Goal: Information Seeking & Learning: Find specific fact

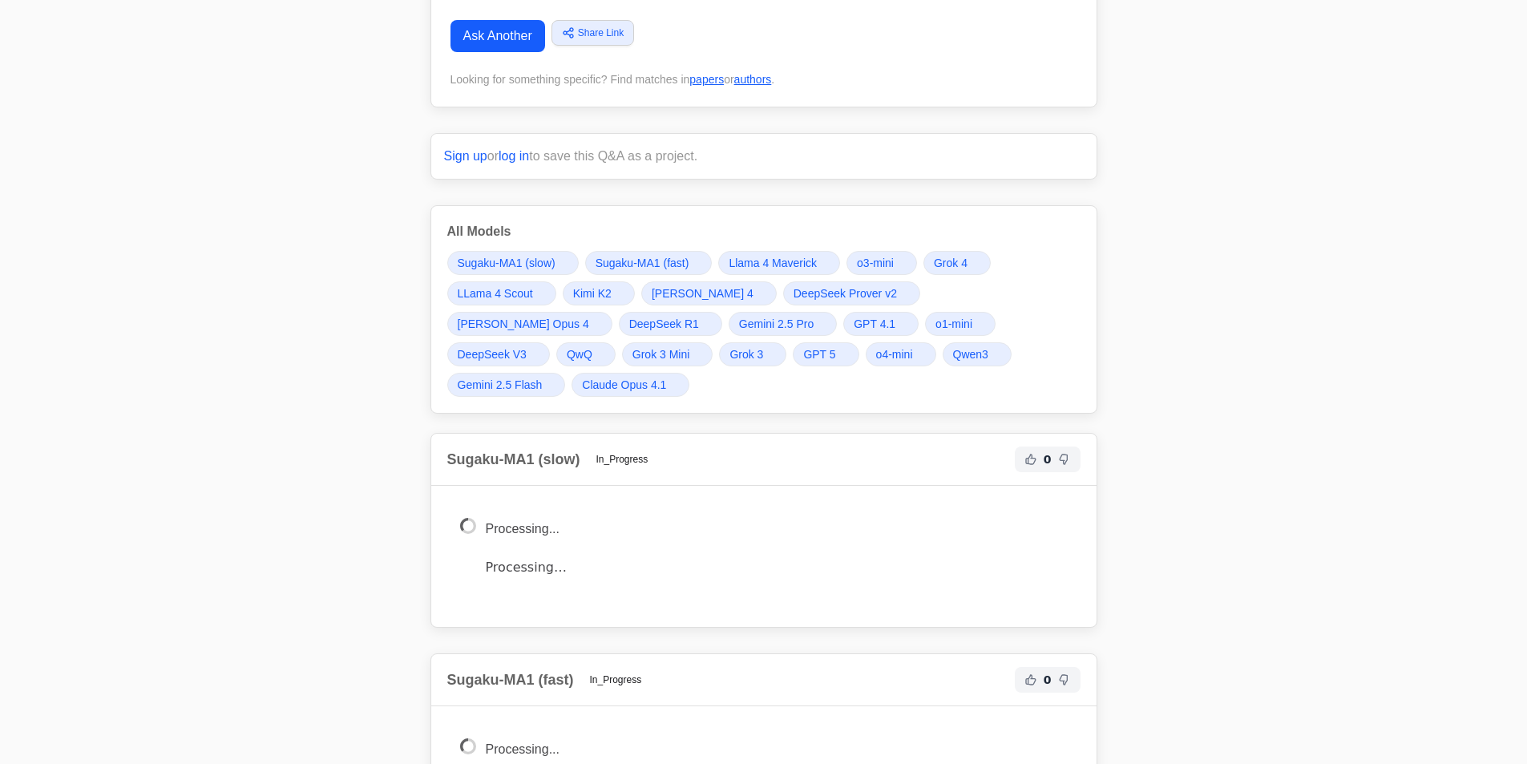
scroll to position [80, 0]
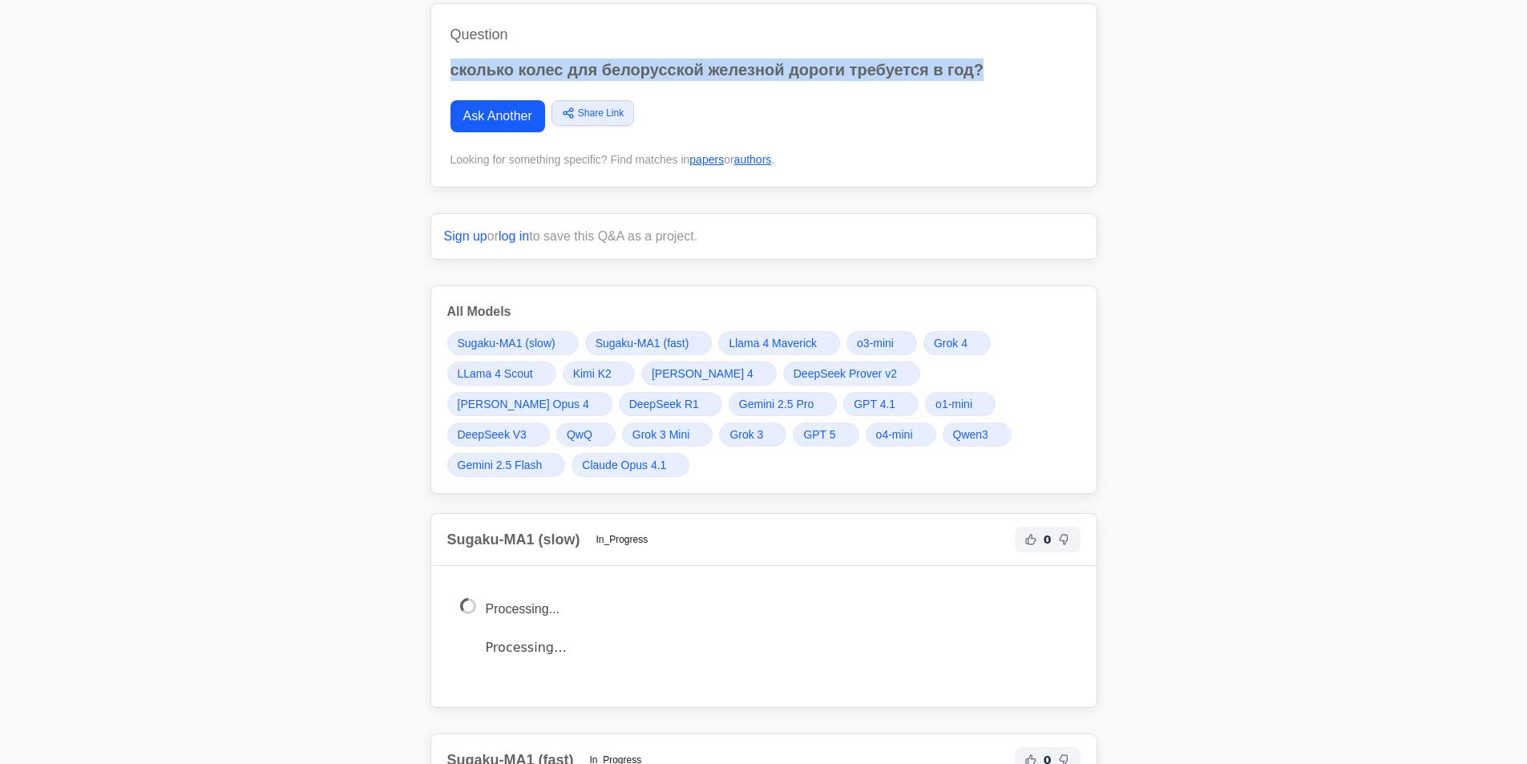
drag, startPoint x: 988, startPoint y: 67, endPoint x: 434, endPoint y: 59, distance: 554.0
click at [434, 59] on div "Question сколько колес для белорусской железной дороги требуется в год? Ask Ano…" at bounding box center [764, 95] width 667 height 184
copy p "сколько колес для белорусской железной дороги требуется в год?"
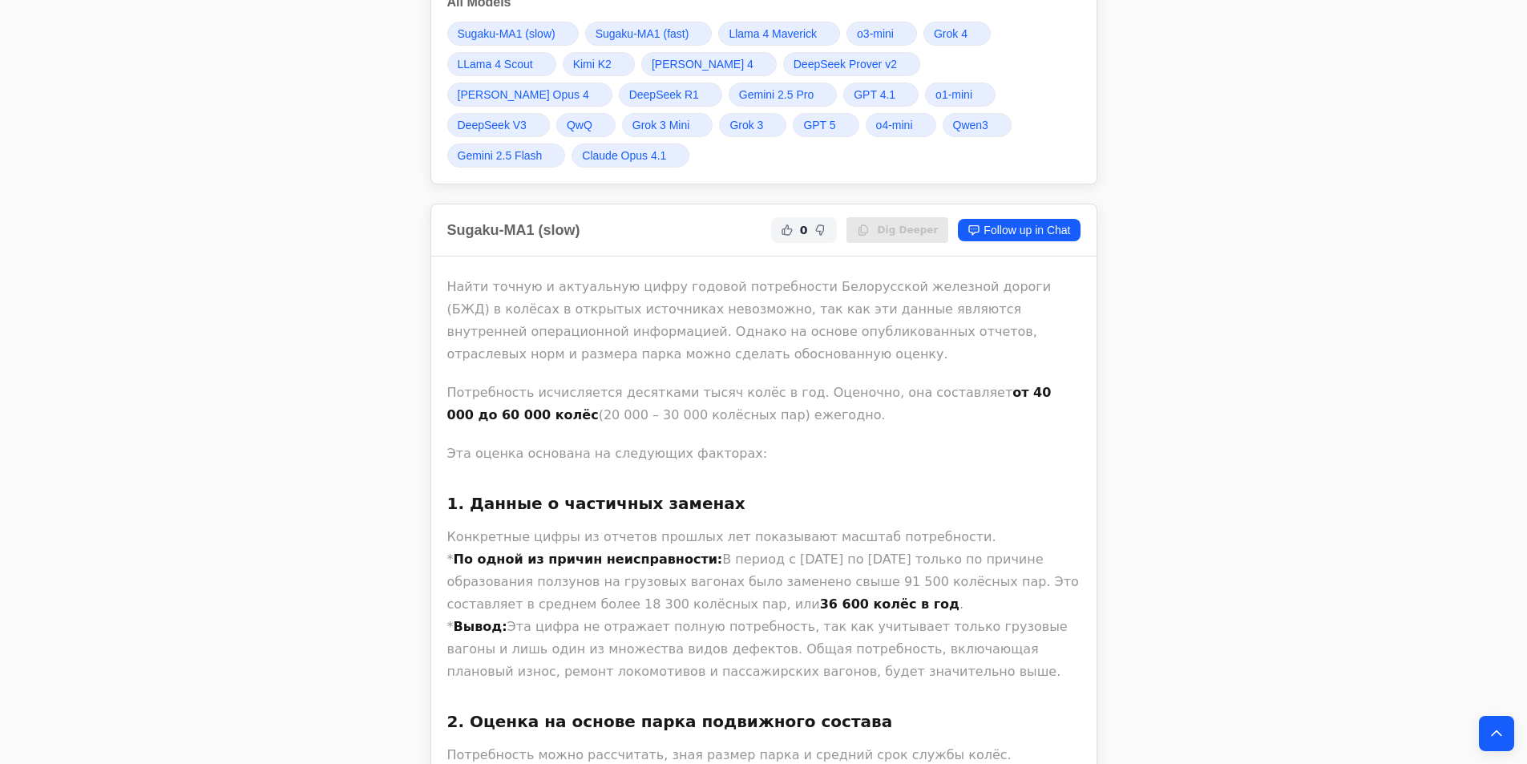
scroll to position [481, 0]
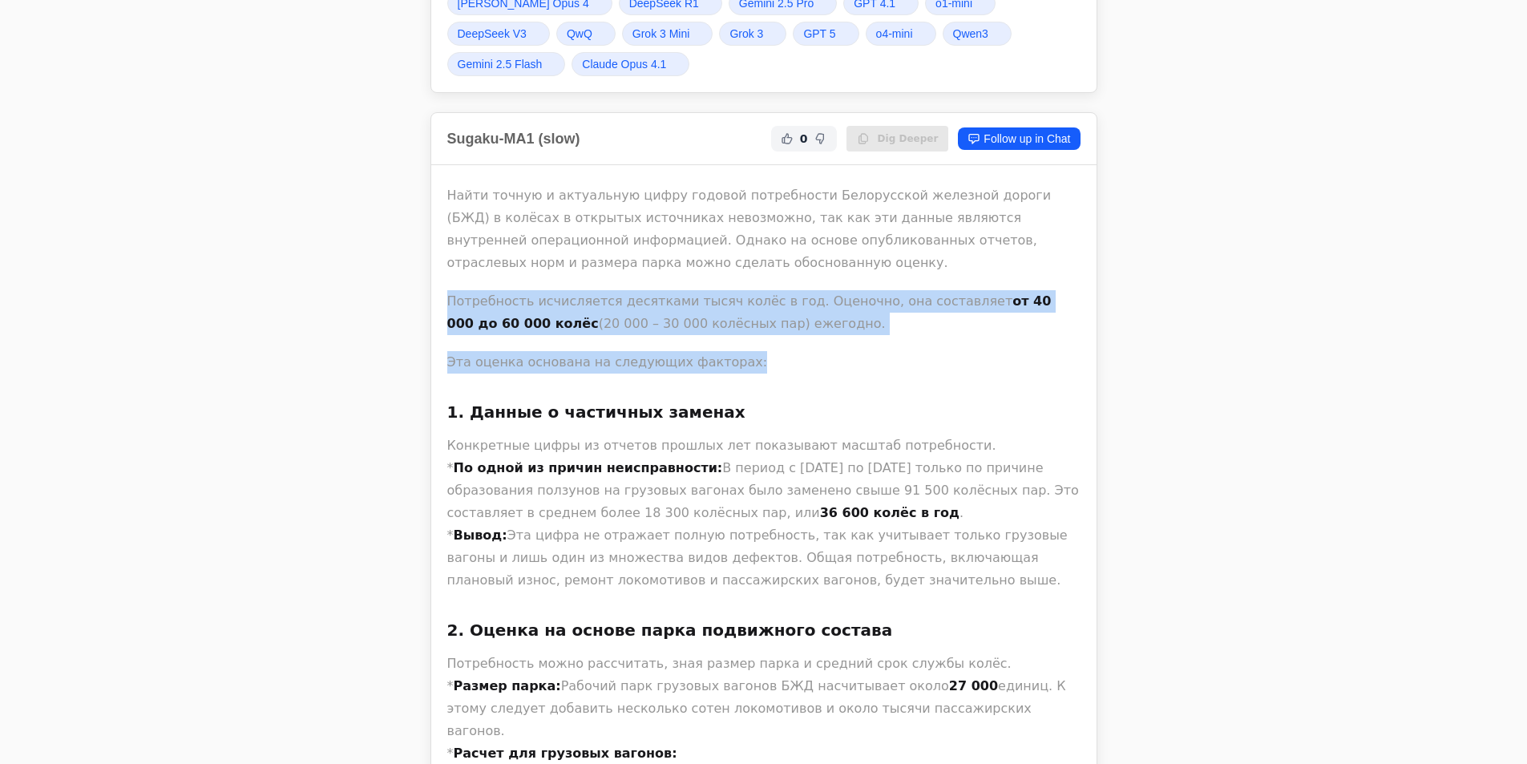
drag, startPoint x: 443, startPoint y: 298, endPoint x: 742, endPoint y: 345, distance: 302.6
click at [742, 345] on div "Найти точную и актуальную цифру годовой потребности Белорусской железной дороги…" at bounding box center [763, 628] width 665 height 927
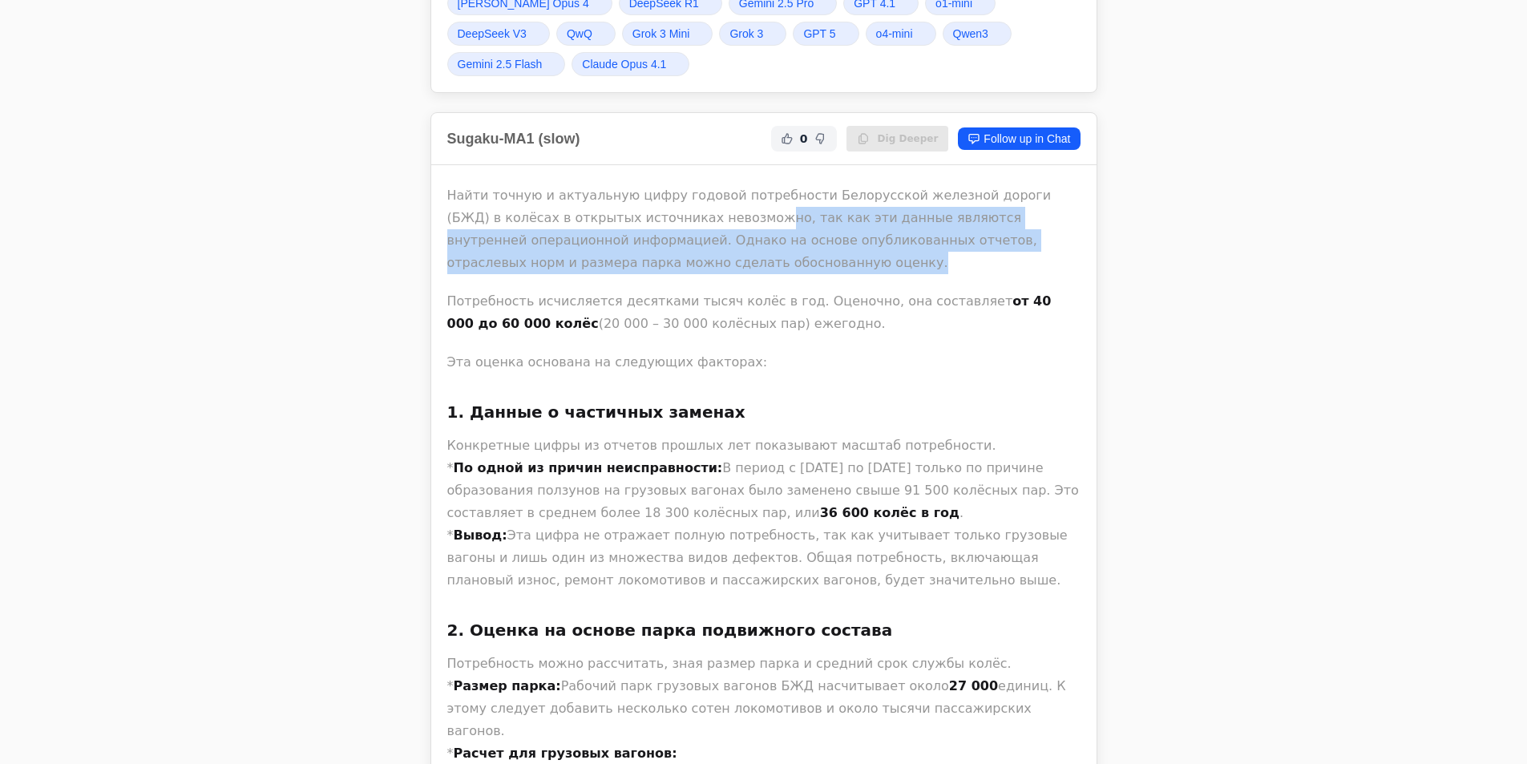
drag, startPoint x: 635, startPoint y: 216, endPoint x: 771, endPoint y: 261, distance: 143.5
click at [771, 261] on p "Найти точную и актуальную цифру годовой потребности Белорусской железной дороги…" at bounding box center [763, 229] width 633 height 90
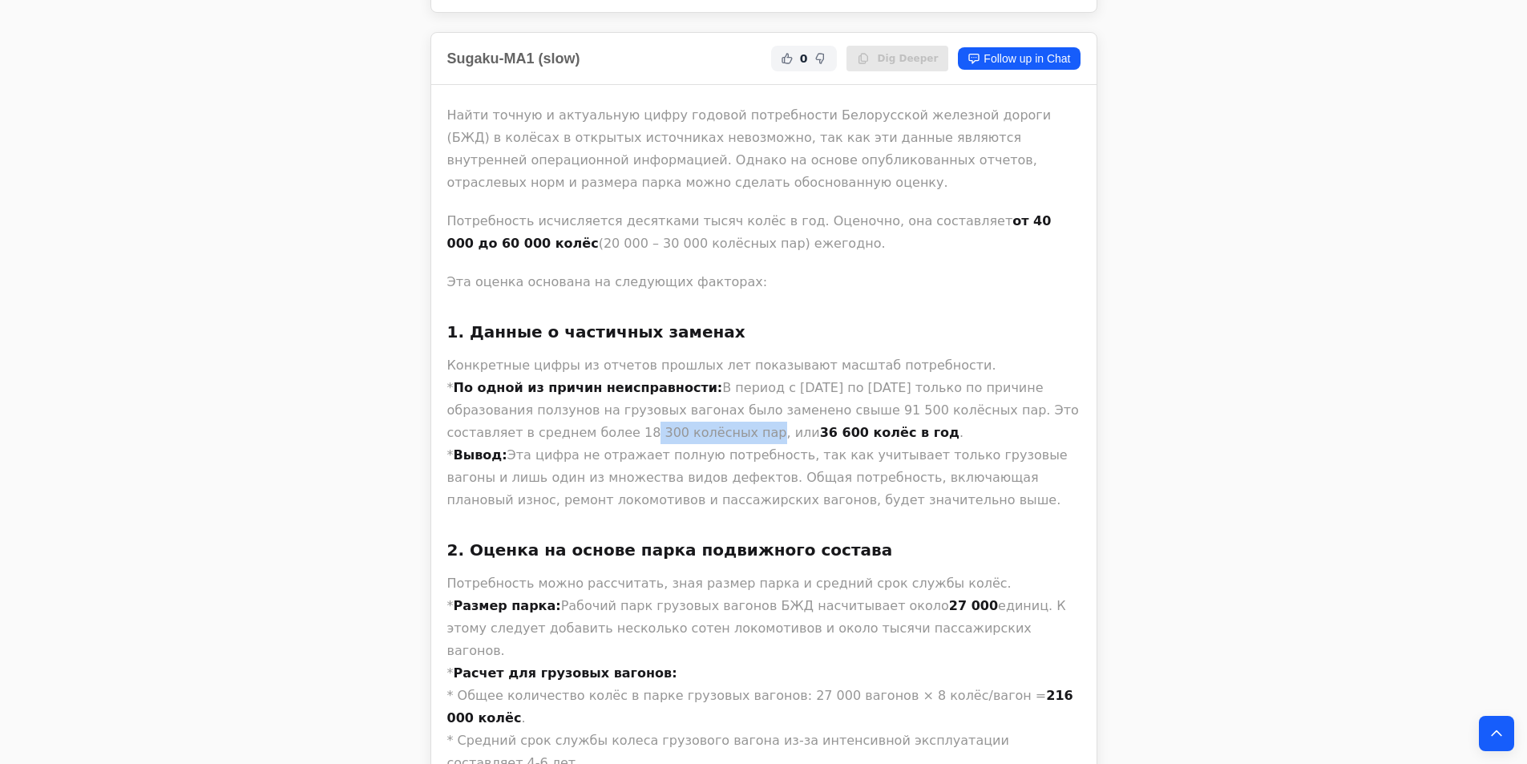
drag, startPoint x: 495, startPoint y: 422, endPoint x: 605, endPoint y: 439, distance: 111.9
click at [605, 439] on p "Конкретные цифры из отчетов прошлых лет показывают масштаб потребности. * По од…" at bounding box center [763, 432] width 633 height 157
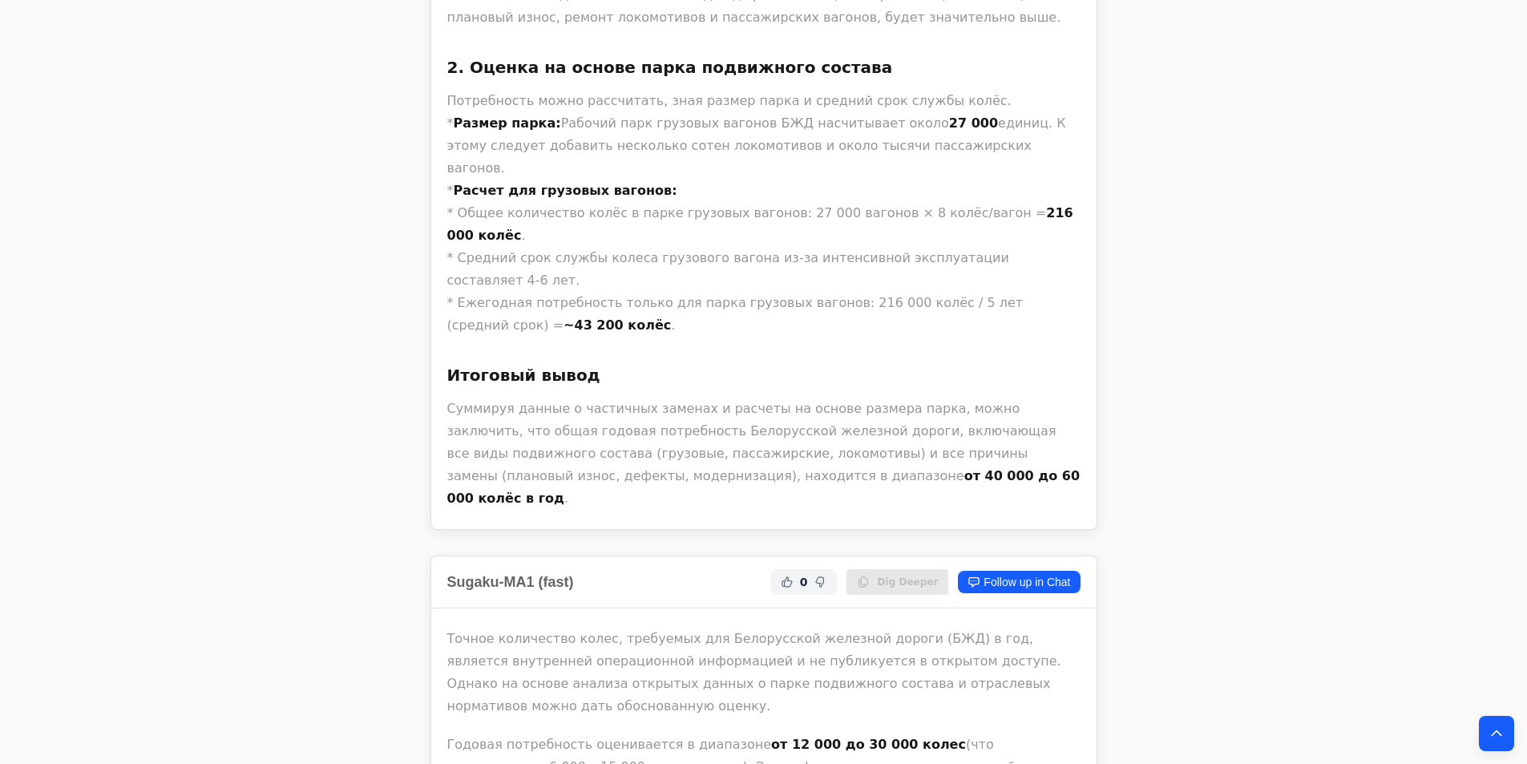
scroll to position [1122, 0]
